Goal: Task Accomplishment & Management: Manage account settings

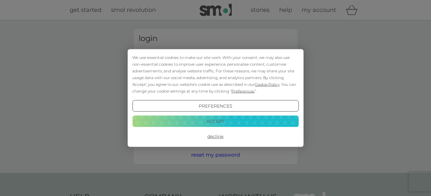
type input "[EMAIL_ADDRESS][PERSON_NAME][DOMAIN_NAME]"
click at [213, 123] on button "Accept" at bounding box center [215, 122] width 166 height 12
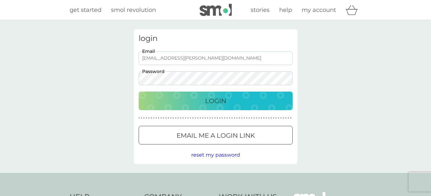
click at [340, 103] on div "login [EMAIL_ADDRESS][PERSON_NAME][DOMAIN_NAME] Email Password Login ● ● ● ● ● …" at bounding box center [215, 96] width 431 height 153
click at [231, 102] on div "Login" at bounding box center [215, 101] width 141 height 10
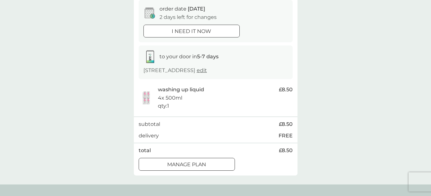
scroll to position [96, 0]
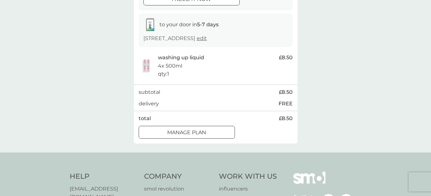
click at [209, 137] on div "Manage plan" at bounding box center [187, 133] width 96 height 8
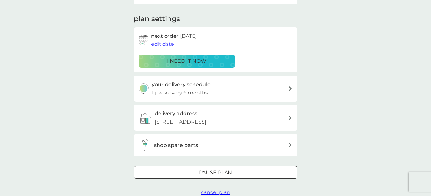
scroll to position [64, 0]
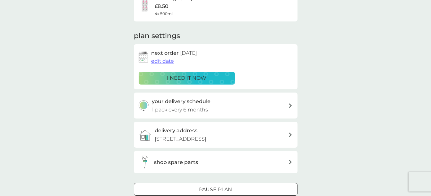
click at [291, 106] on icon at bounding box center [290, 106] width 3 height 4
select select "6"
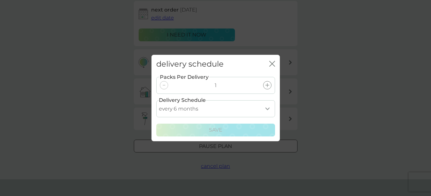
scroll to position [96, 0]
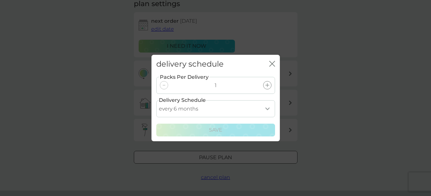
click at [274, 65] on icon "close" at bounding box center [272, 64] width 6 height 6
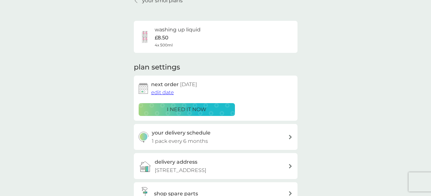
scroll to position [32, 0]
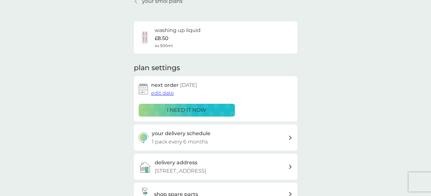
click at [169, 91] on span "edit date" at bounding box center [162, 93] width 23 height 6
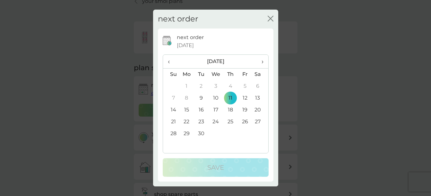
click at [231, 109] on td "18" at bounding box center [230, 110] width 14 height 12
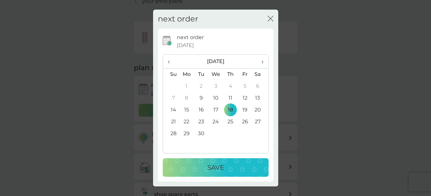
click at [261, 61] on span "›" at bounding box center [260, 61] width 6 height 13
click at [215, 111] on td "15" at bounding box center [215, 110] width 15 height 12
click at [233, 108] on td "16" at bounding box center [230, 110] width 14 height 12
click at [231, 163] on div "Save" at bounding box center [215, 168] width 93 height 10
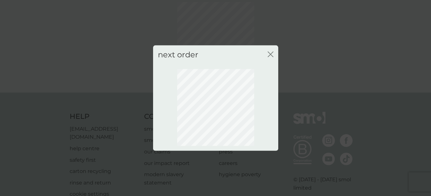
click at [273, 54] on div "next order close" at bounding box center [215, 55] width 125 height 19
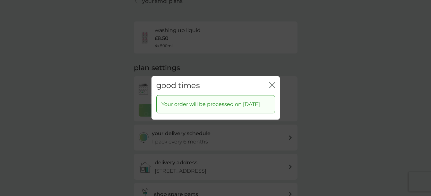
click at [274, 83] on icon "close" at bounding box center [273, 85] width 3 height 5
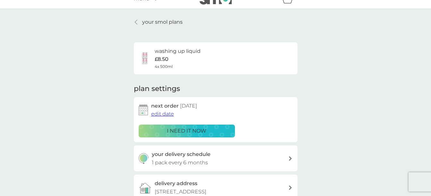
scroll to position [0, 0]
